Goal: Transaction & Acquisition: Book appointment/travel/reservation

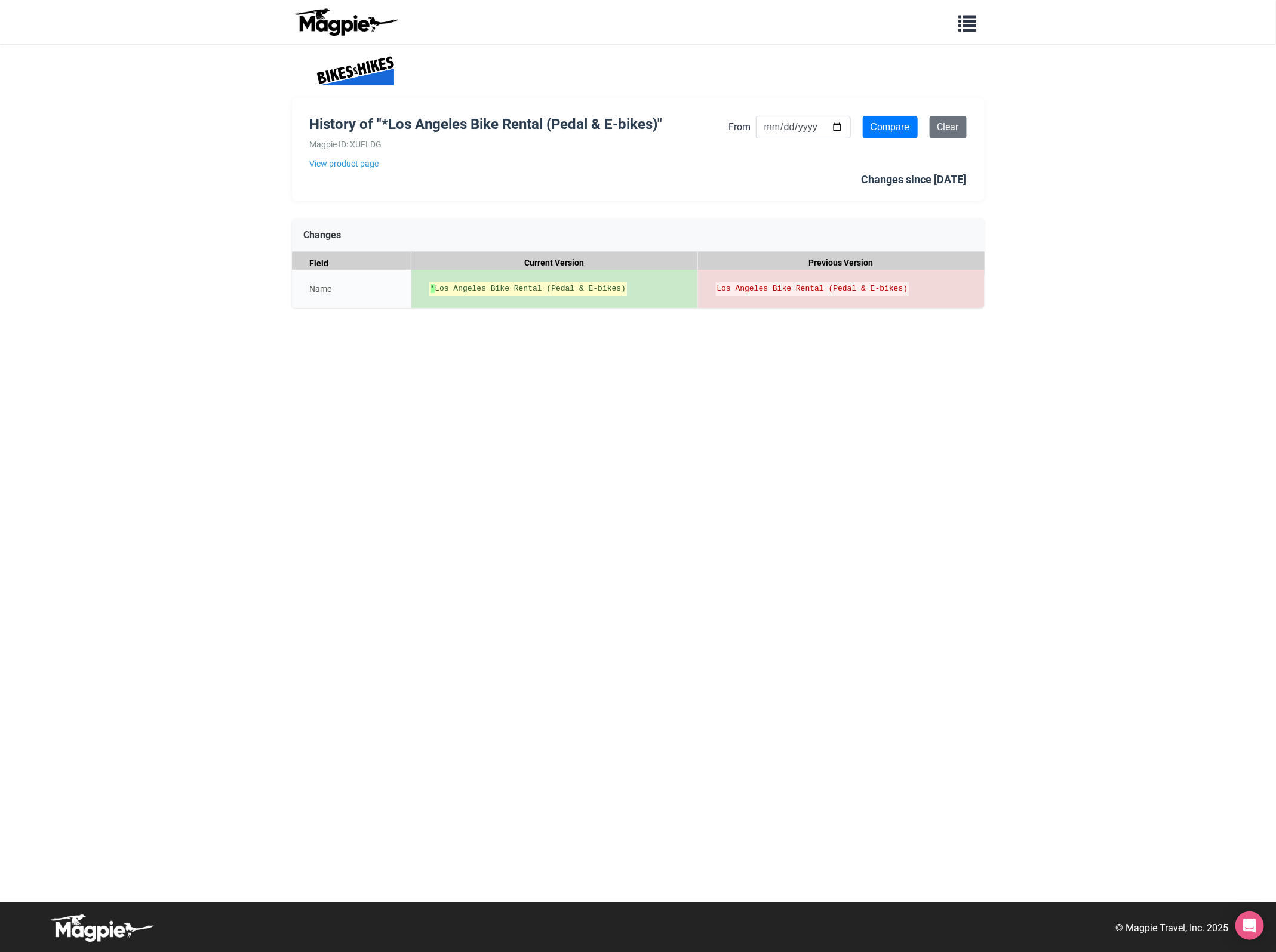
click at [439, 294] on ins "* Los Angeles Bike Rental (Pedal & E-bikes)" at bounding box center [529, 288] width 196 height 12
click at [346, 169] on link "View product page" at bounding box center [519, 163] width 419 height 13
click at [879, 288] on del "Los Angeles Bike Rental (Pedal & E-bikes)" at bounding box center [812, 288] width 191 height 12
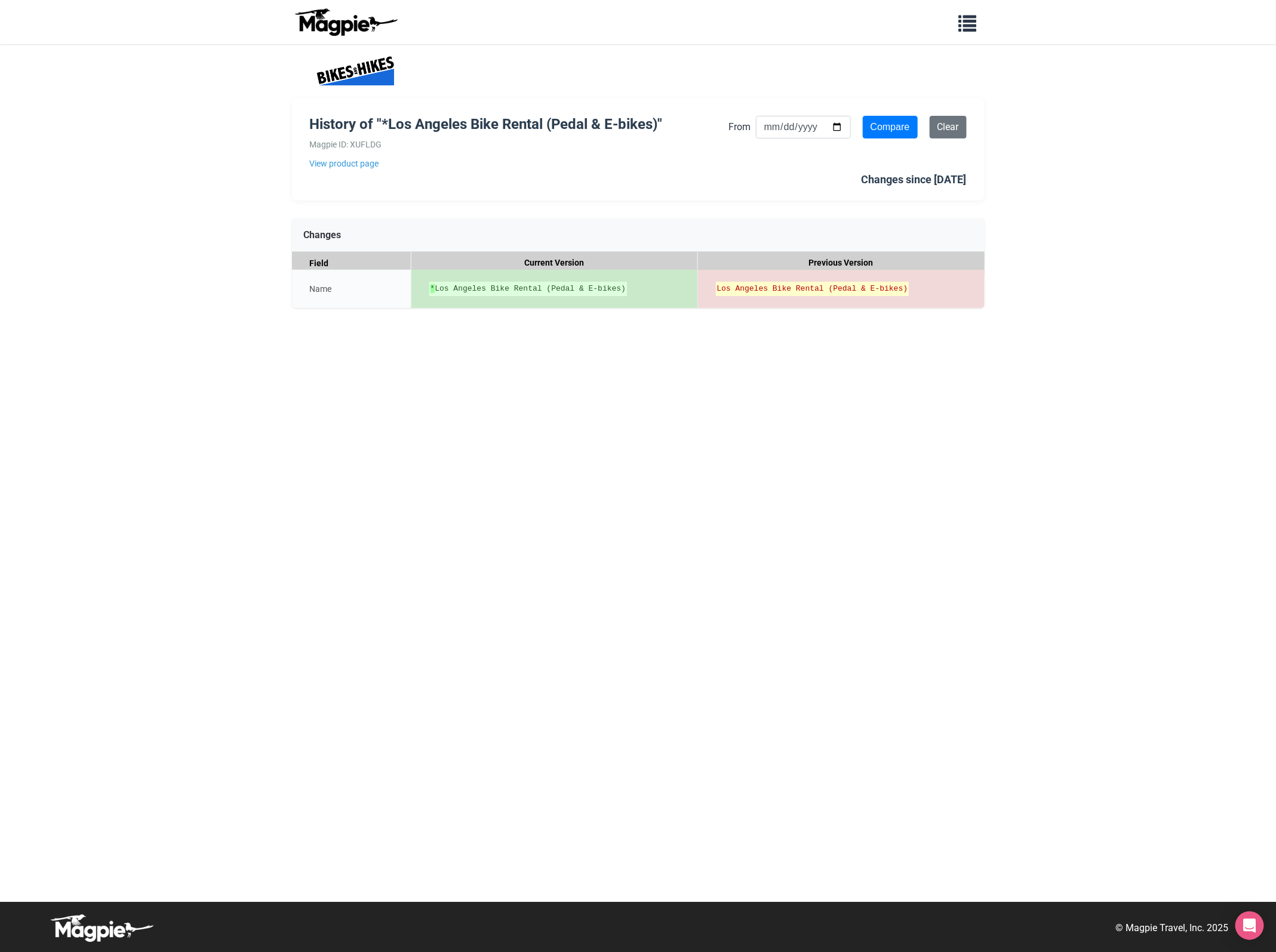
click at [879, 288] on del "Los Angeles Bike Rental (Pedal & E-bikes)" at bounding box center [812, 288] width 191 height 12
click at [638, 288] on div "* Los Angeles Bike Rental (Pedal & E-bikes)" at bounding box center [554, 288] width 286 height 38
click at [560, 287] on ins "* Los Angeles Bike Rental (Pedal & E-bikes)" at bounding box center [529, 288] width 196 height 12
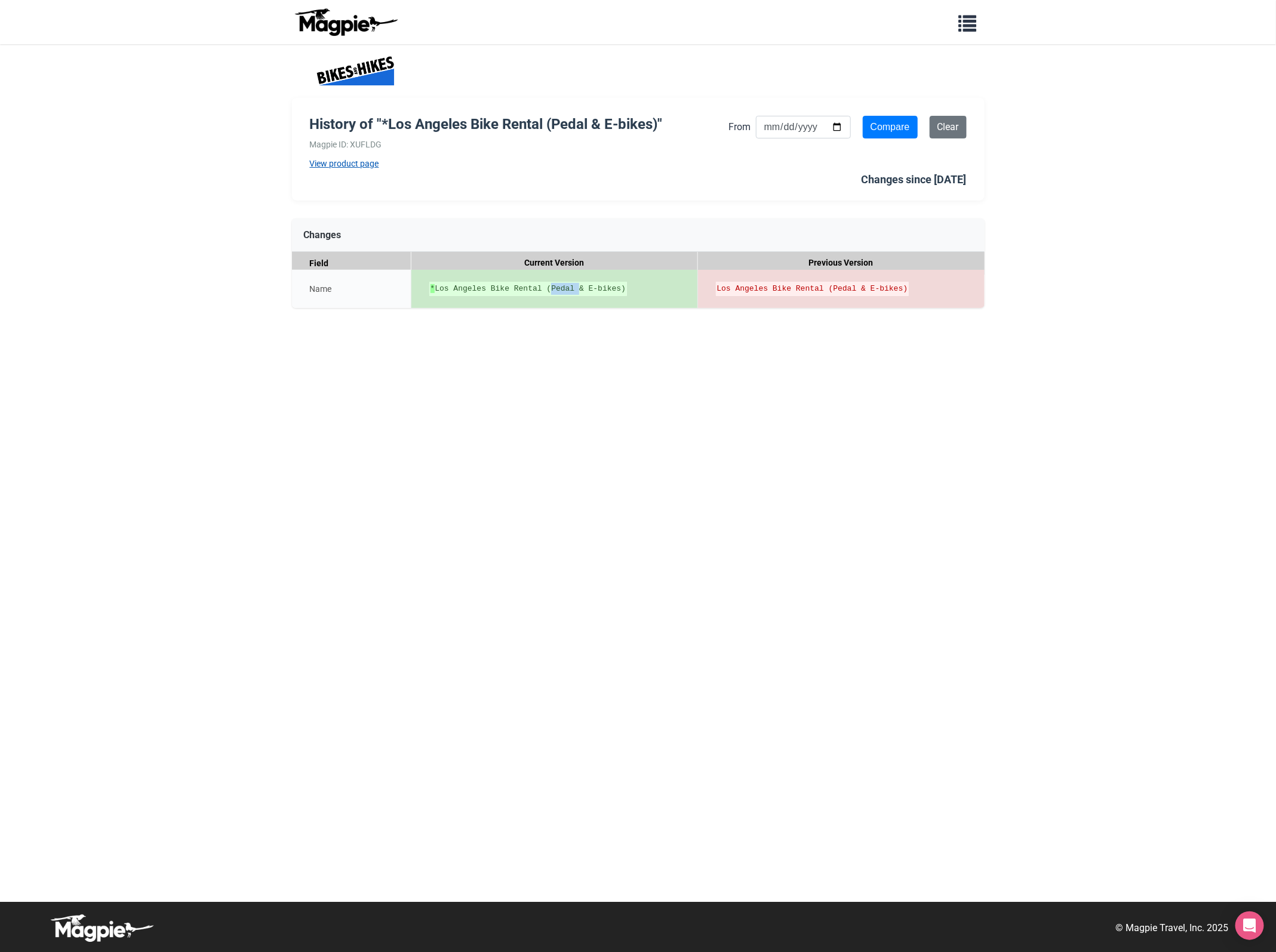
click at [342, 165] on link "View product page" at bounding box center [519, 163] width 419 height 13
